Goal: Find specific page/section: Find specific page/section

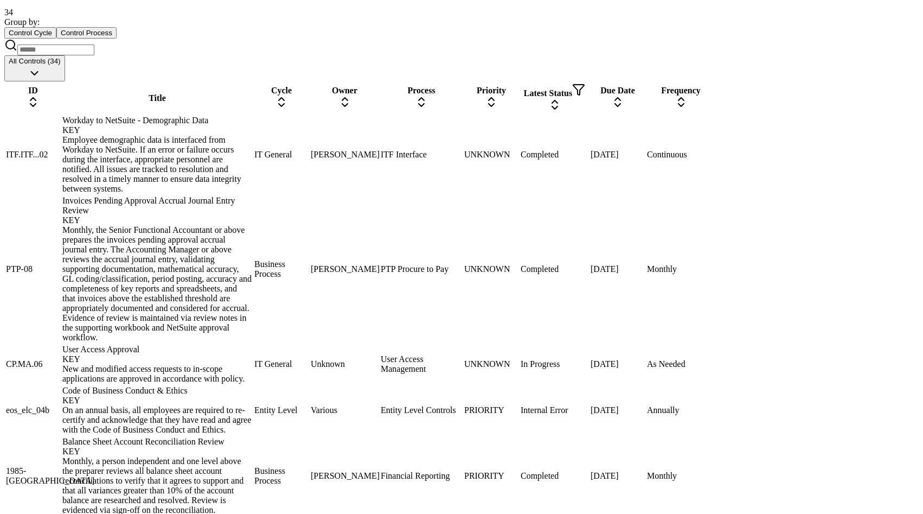
scroll to position [1137, 0]
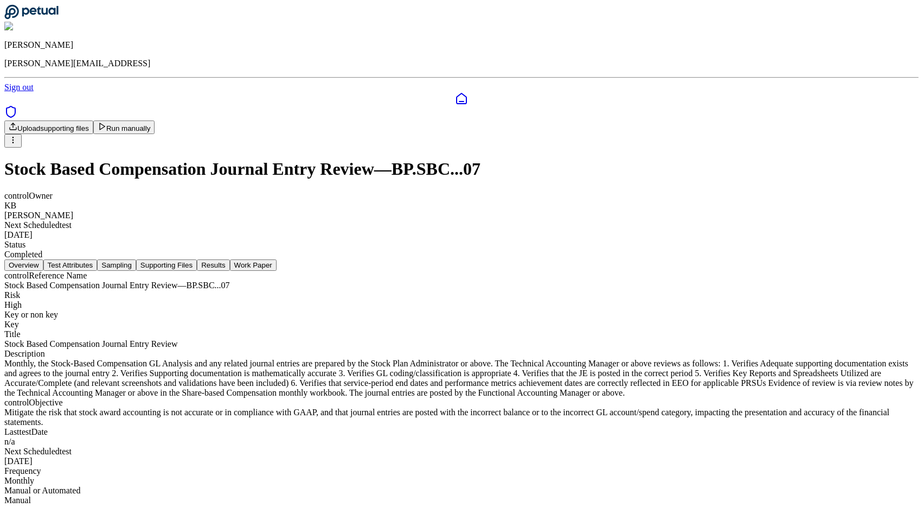
click at [136, 259] on button "Sampling" at bounding box center [116, 264] width 39 height 11
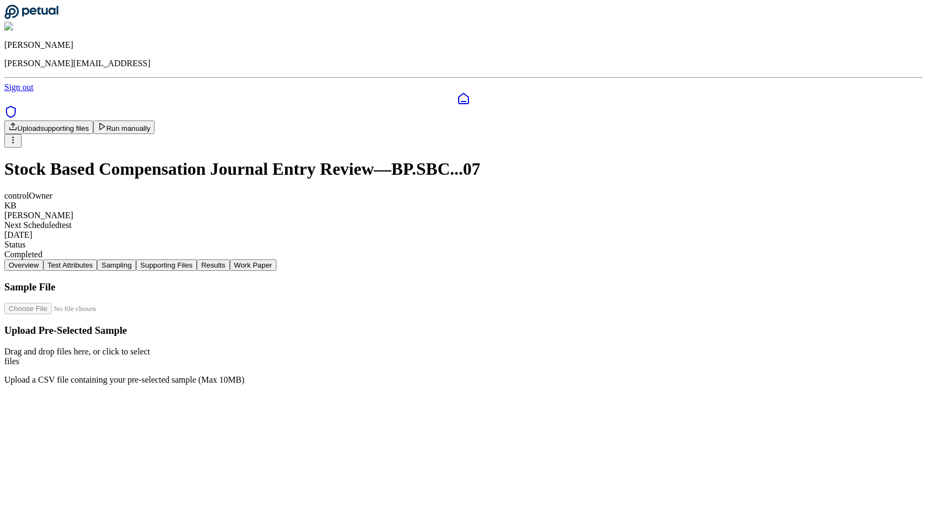
click at [22, 92] on link at bounding box center [463, 98] width 919 height 13
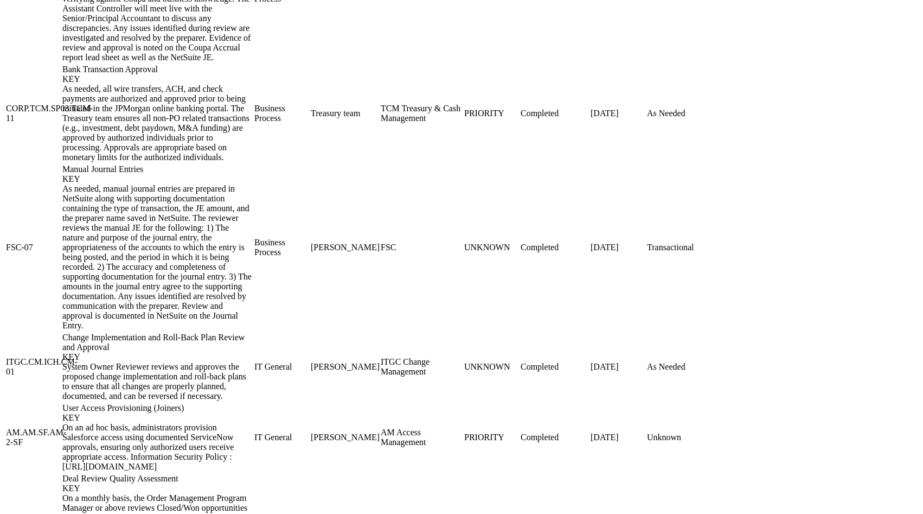
scroll to position [1273, 0]
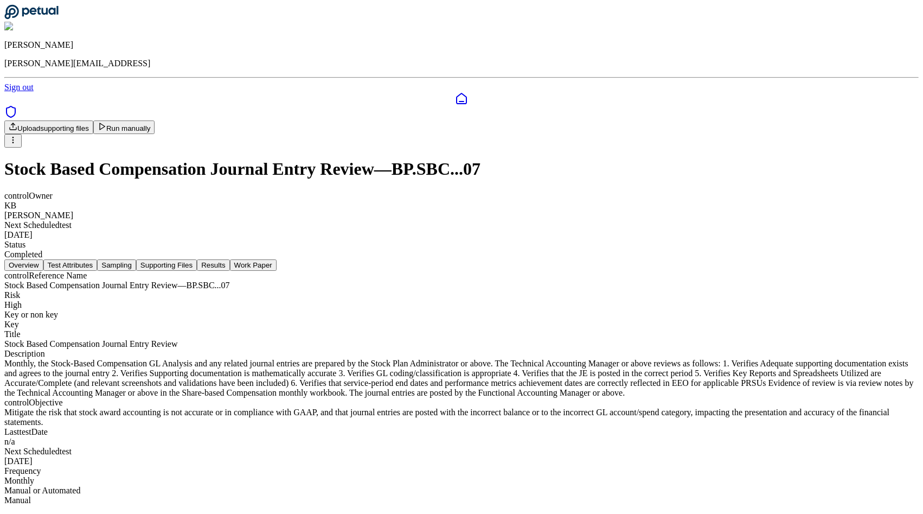
click at [136, 259] on button "Sampling" at bounding box center [116, 264] width 39 height 11
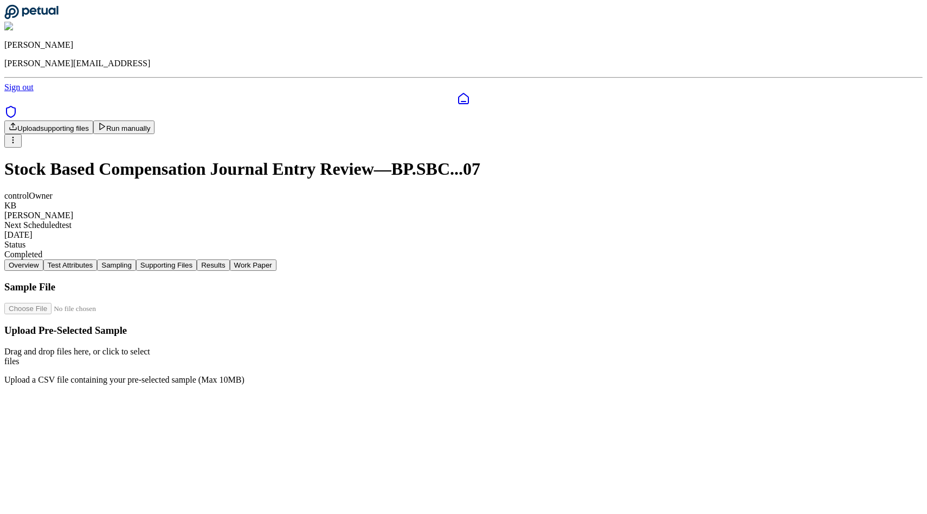
click at [457, 92] on icon at bounding box center [463, 98] width 13 height 13
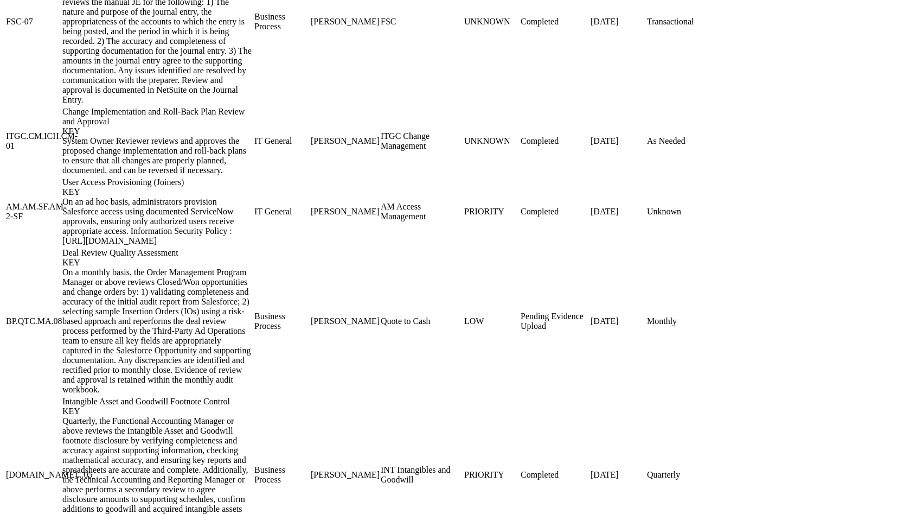
scroll to position [1574, 0]
